Goal: Task Accomplishment & Management: Manage account settings

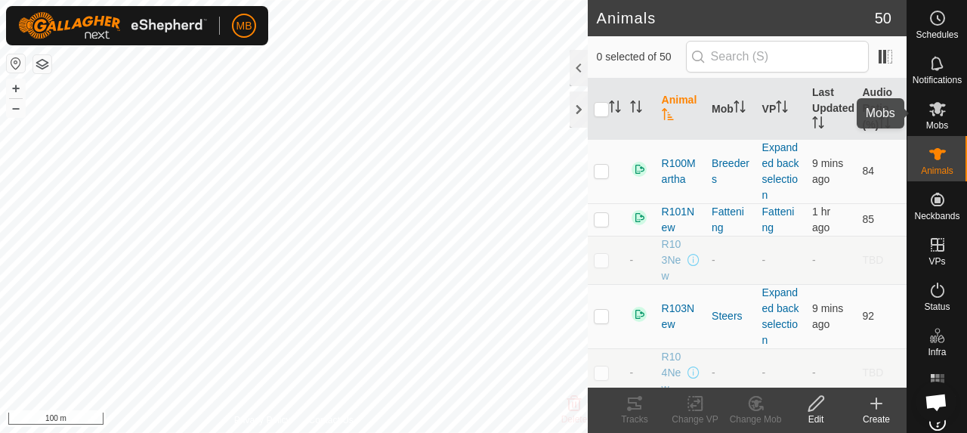
click at [941, 117] on es-mob-svg-icon at bounding box center [937, 109] width 27 height 24
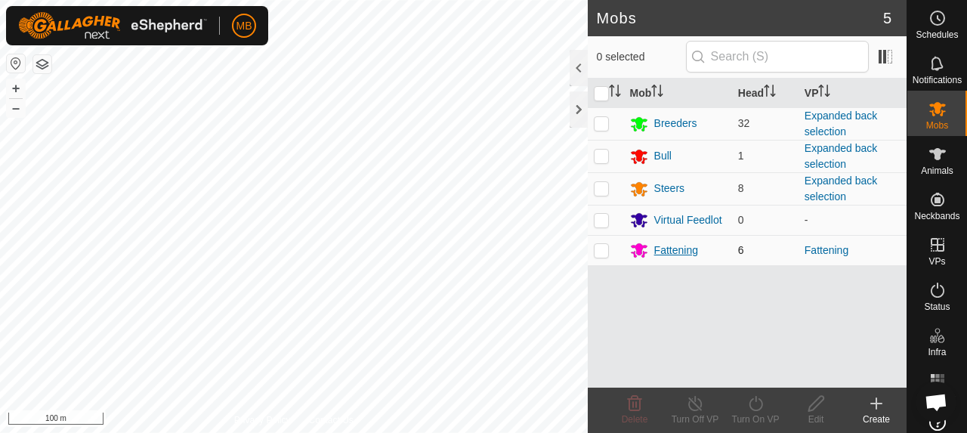
click at [672, 247] on div "Fattening" at bounding box center [676, 251] width 44 height 16
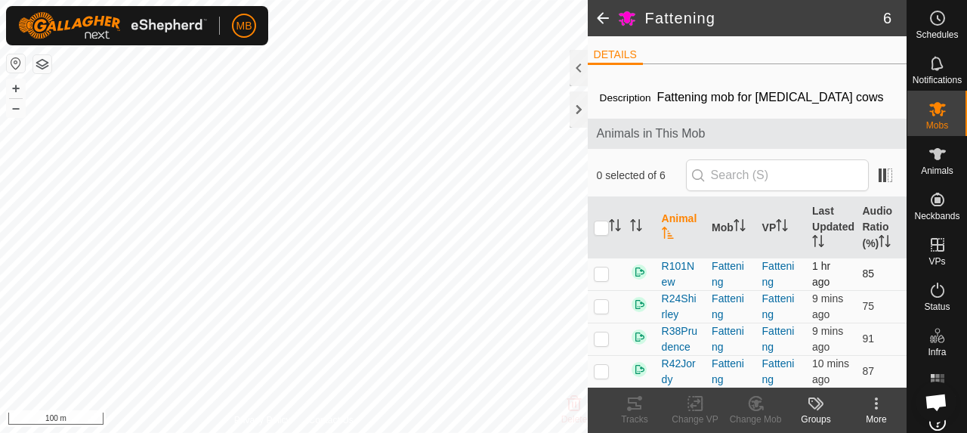
click at [596, 272] on p-checkbox at bounding box center [601, 273] width 15 height 12
checkbox input "false"
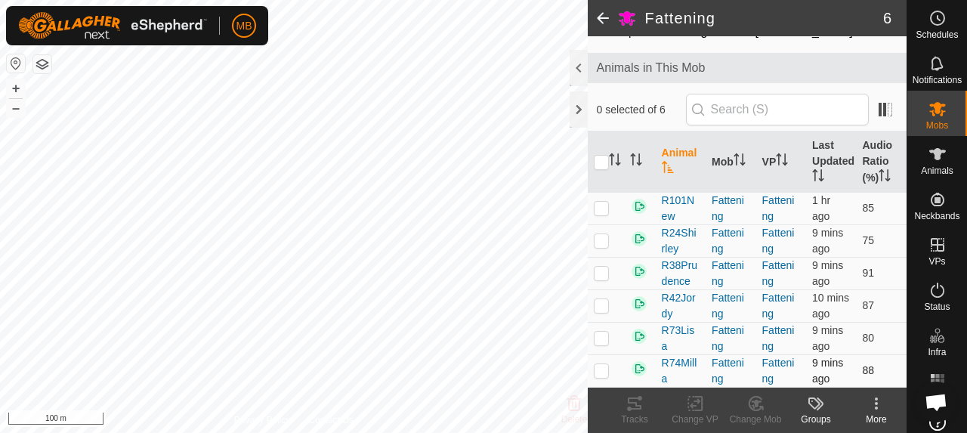
click at [600, 375] on p-checkbox at bounding box center [601, 370] width 15 height 12
click at [632, 398] on icon at bounding box center [635, 403] width 14 height 12
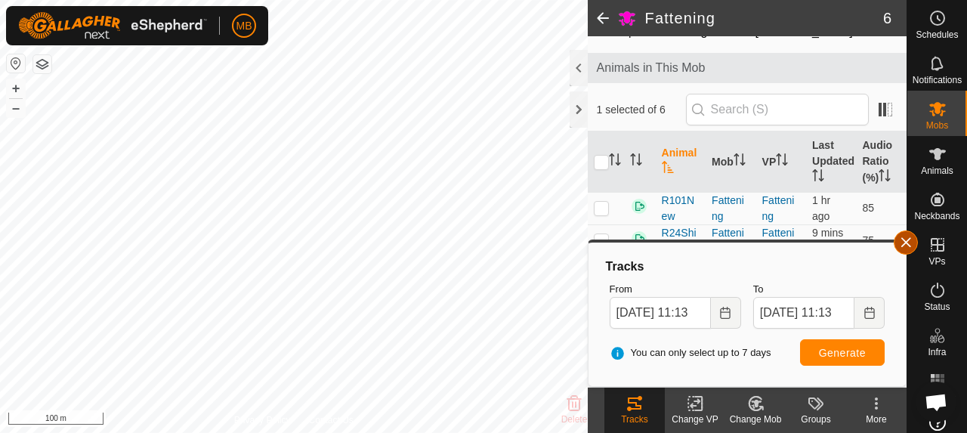
click at [913, 249] on button "button" at bounding box center [906, 242] width 24 height 24
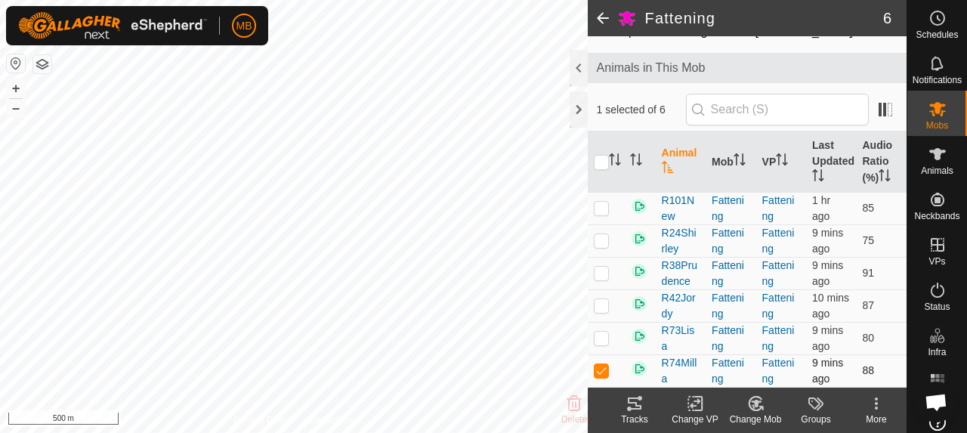
click at [598, 368] on p-checkbox at bounding box center [601, 370] width 15 height 12
checkbox input "false"
